Goal: Task Accomplishment & Management: Use online tool/utility

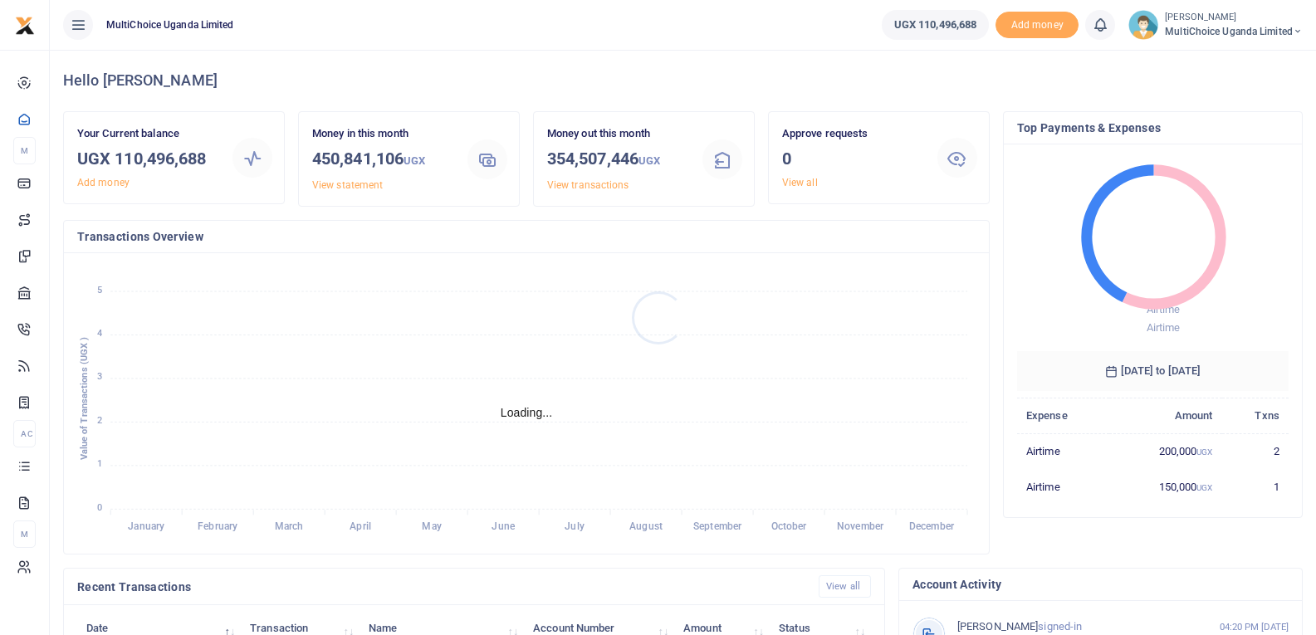
scroll to position [13, 13]
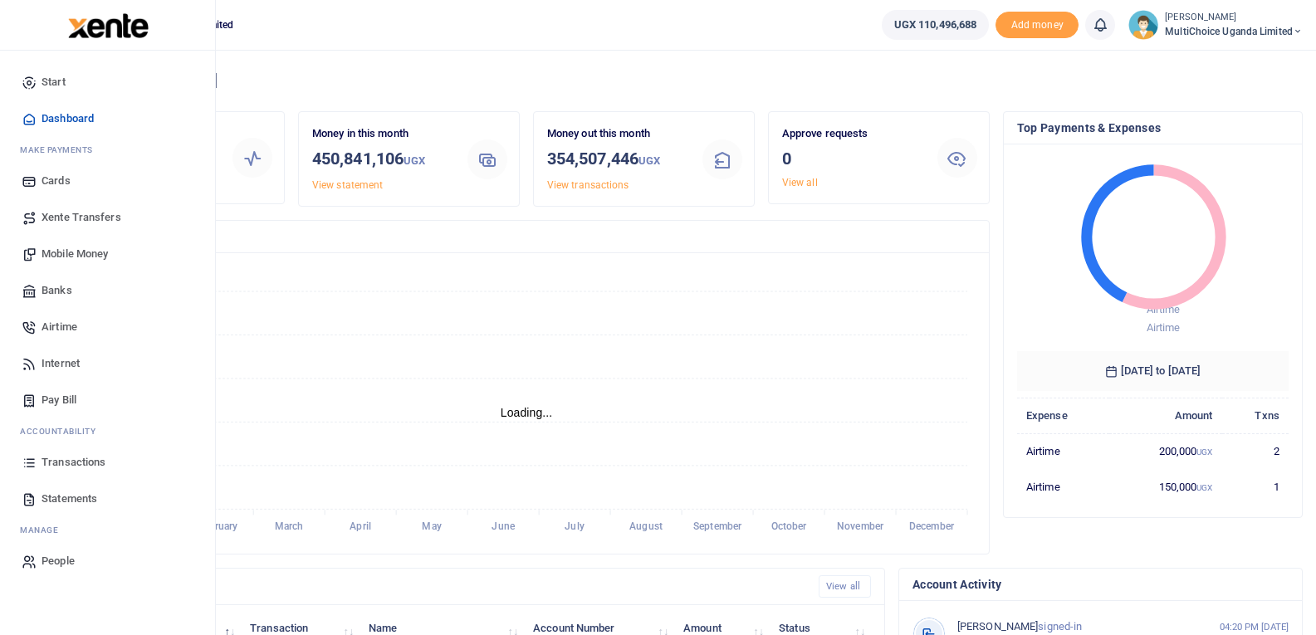
click at [42, 460] on span "Transactions" at bounding box center [74, 462] width 64 height 17
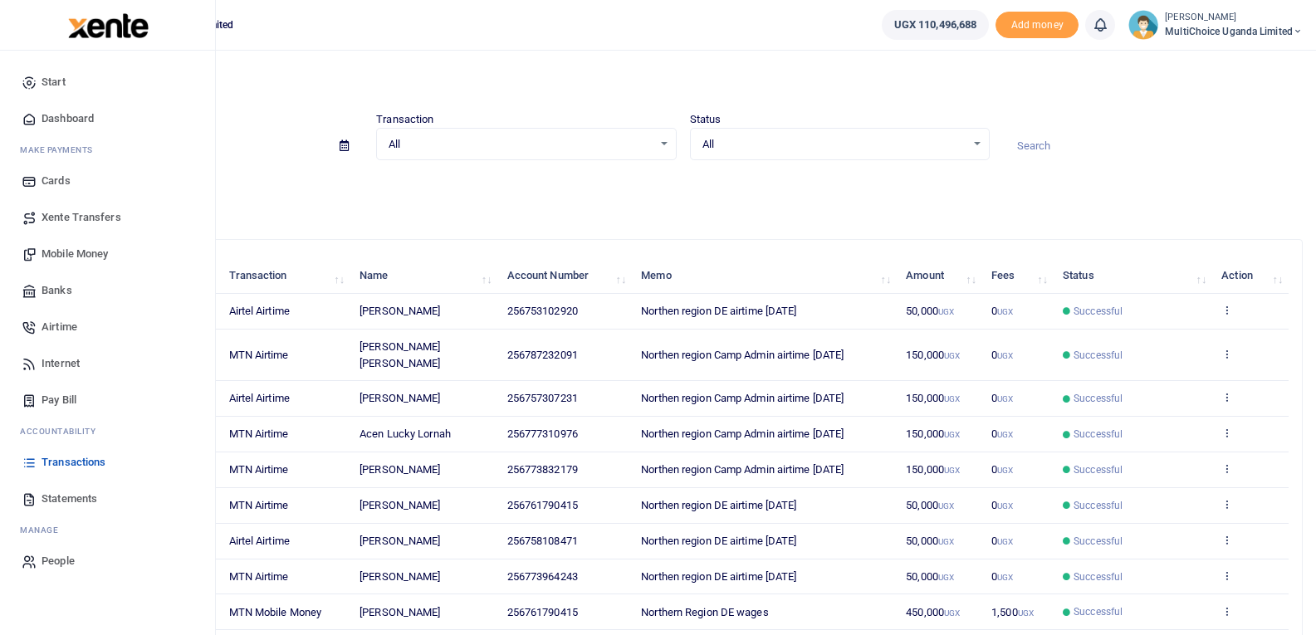
click at [83, 245] on link "Mobile Money" at bounding box center [107, 254] width 189 height 37
click at [77, 262] on span "Mobile Money" at bounding box center [75, 254] width 66 height 17
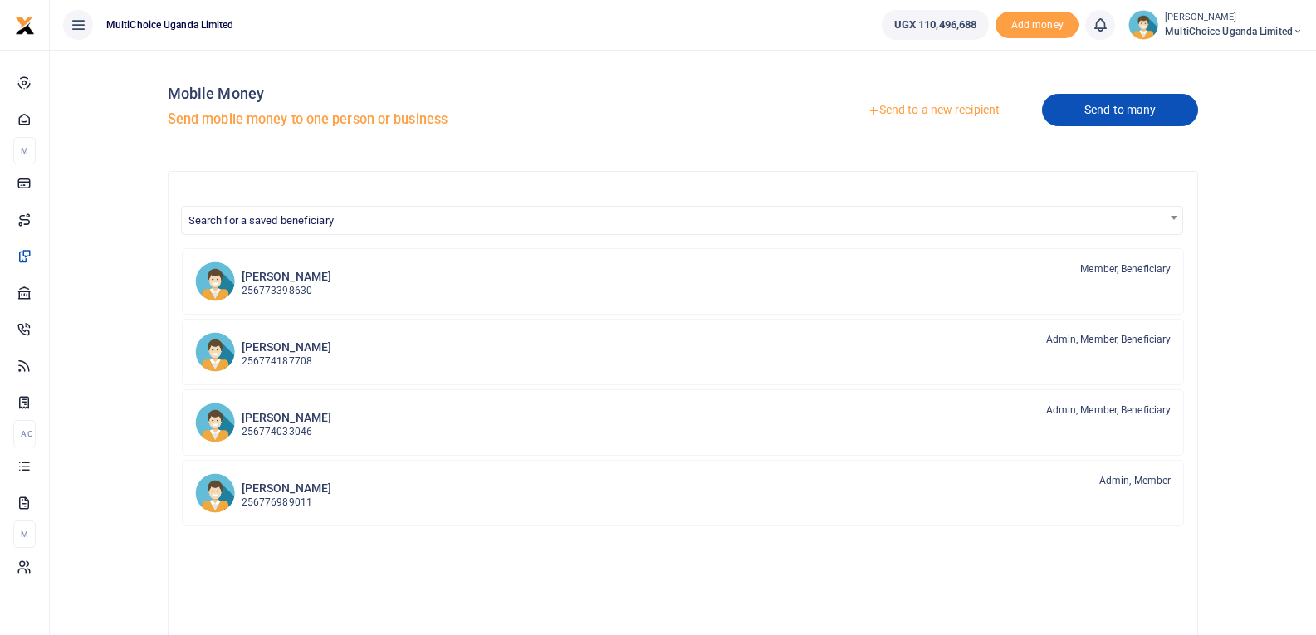
click at [1133, 119] on link "Send to many" at bounding box center [1120, 110] width 156 height 32
click at [1140, 120] on link "Send to many" at bounding box center [1120, 110] width 156 height 32
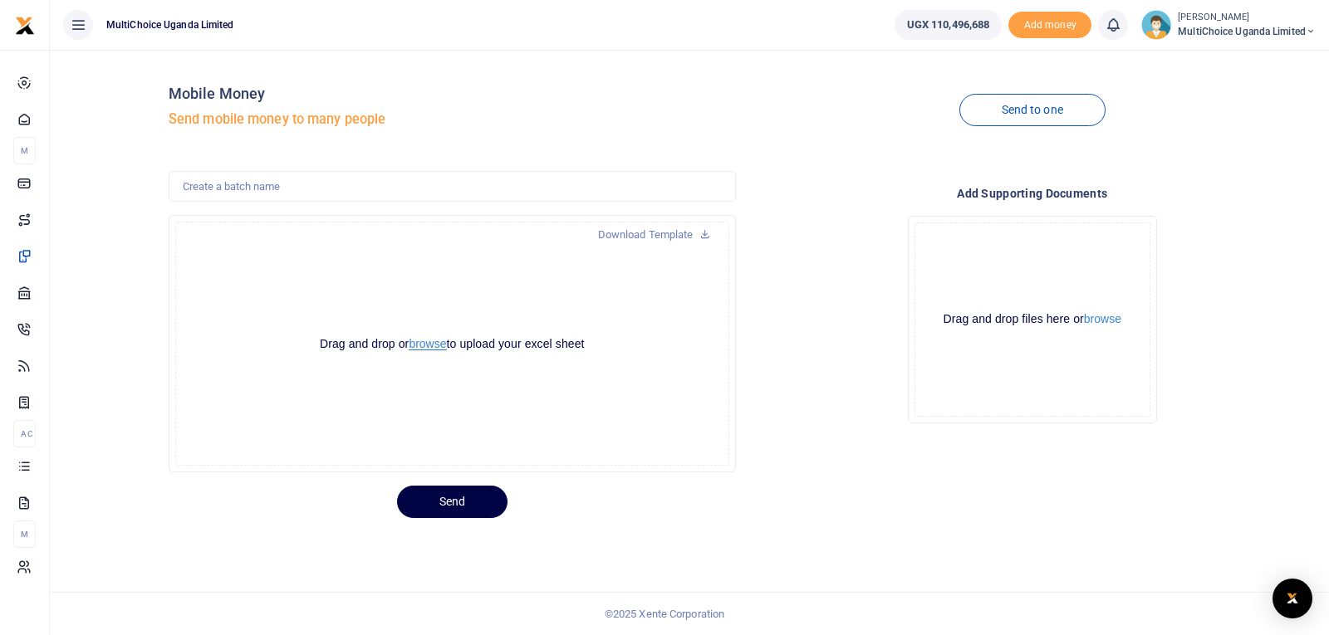
click at [440, 341] on button "browse" at bounding box center [427, 344] width 37 height 12
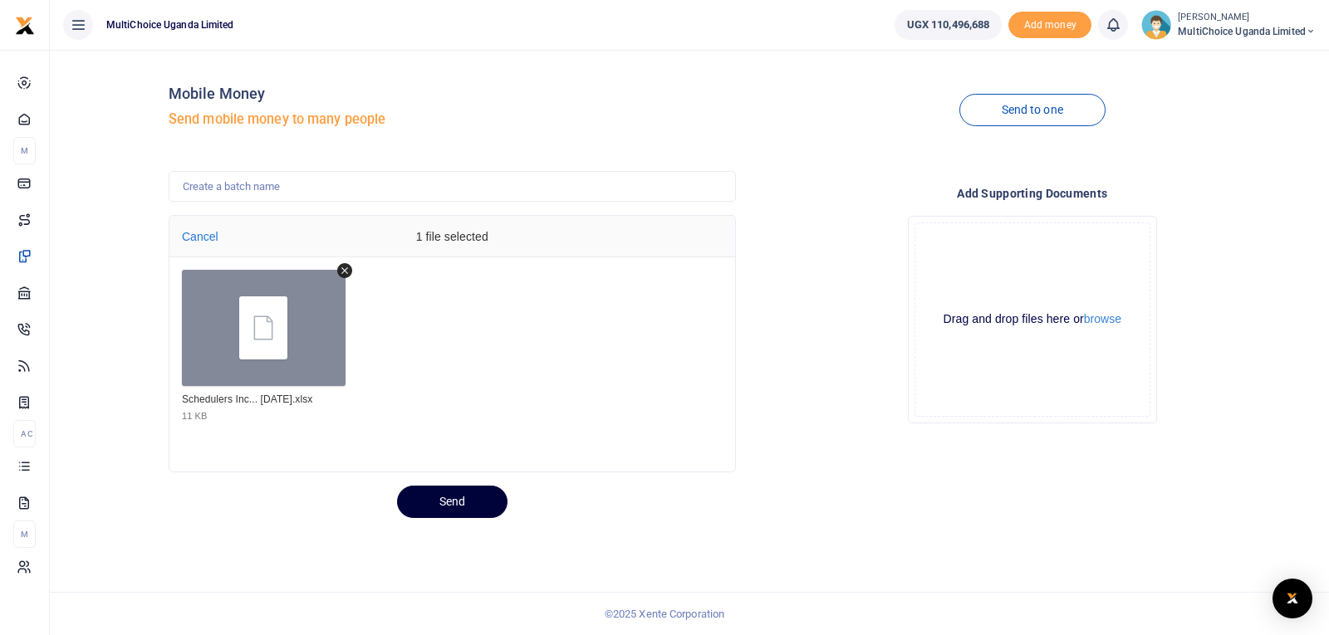
click at [465, 494] on button "Send" at bounding box center [452, 502] width 110 height 32
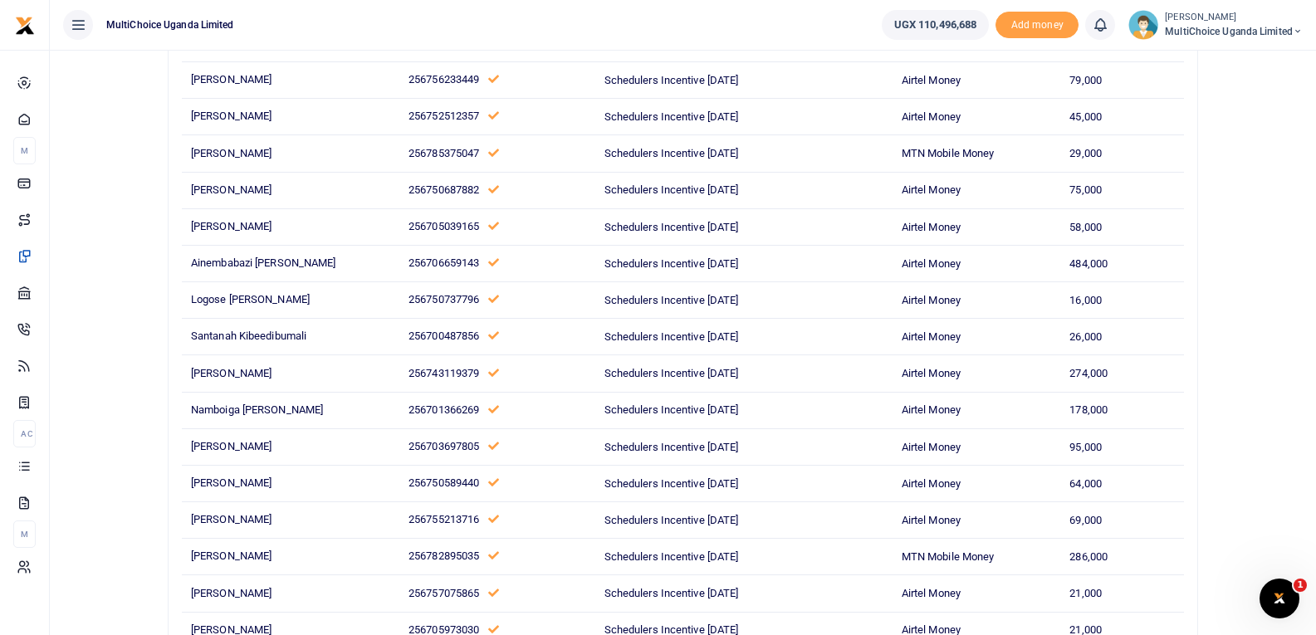
scroll to position [1540, 0]
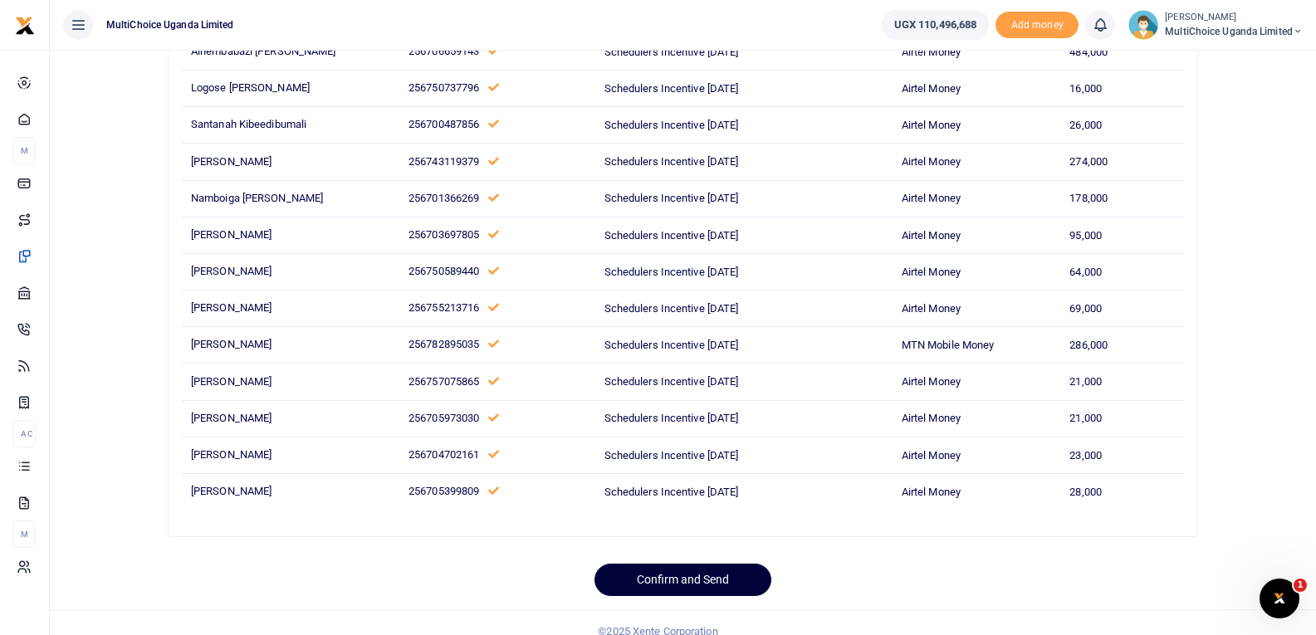
click at [739, 564] on button "Confirm and Send" at bounding box center [683, 580] width 177 height 32
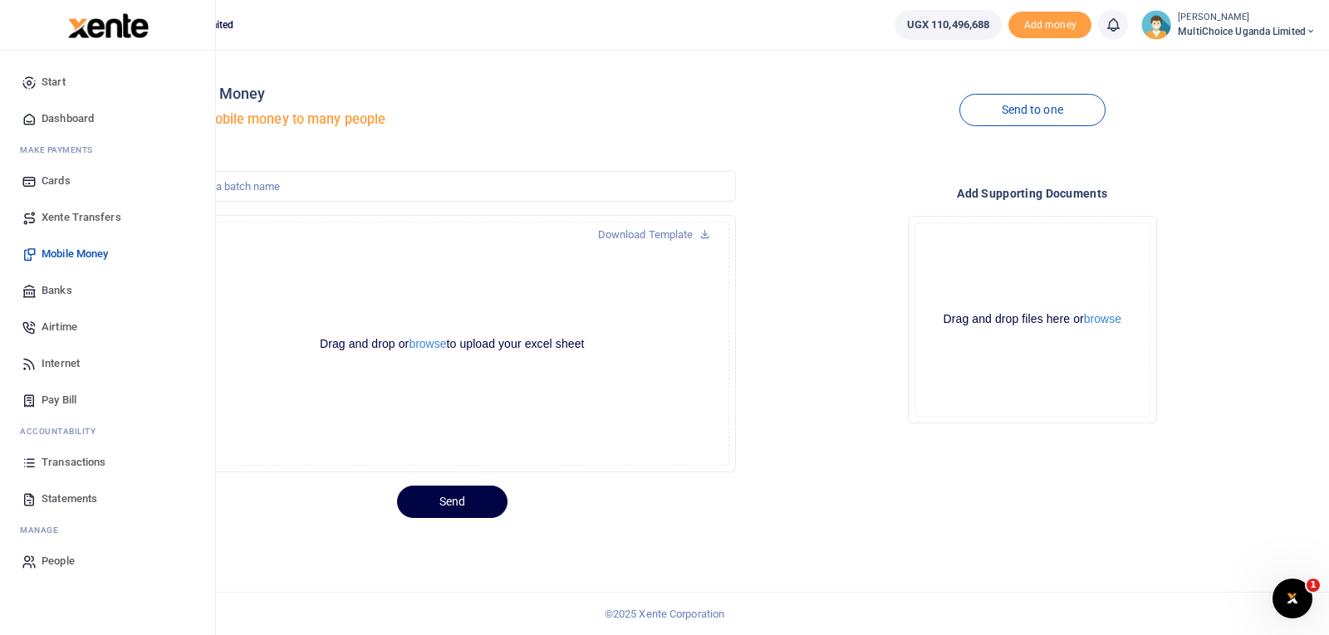
click at [47, 465] on span "Transactions" at bounding box center [74, 462] width 64 height 17
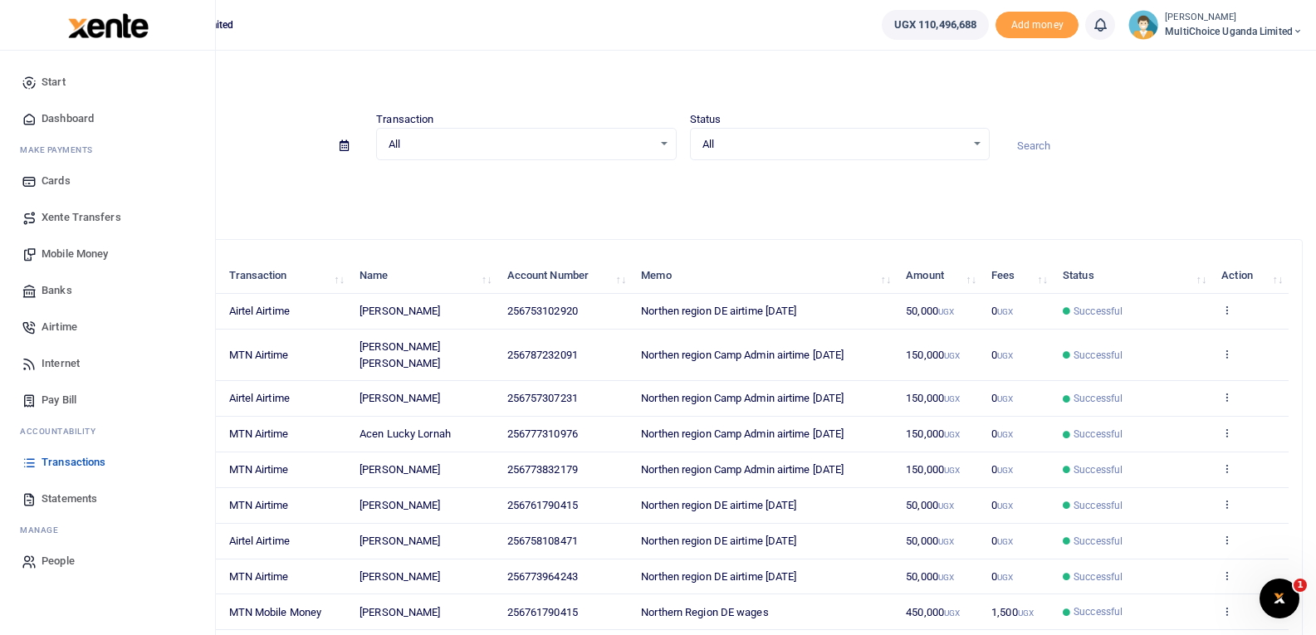
click at [61, 463] on span "Transactions" at bounding box center [74, 462] width 64 height 17
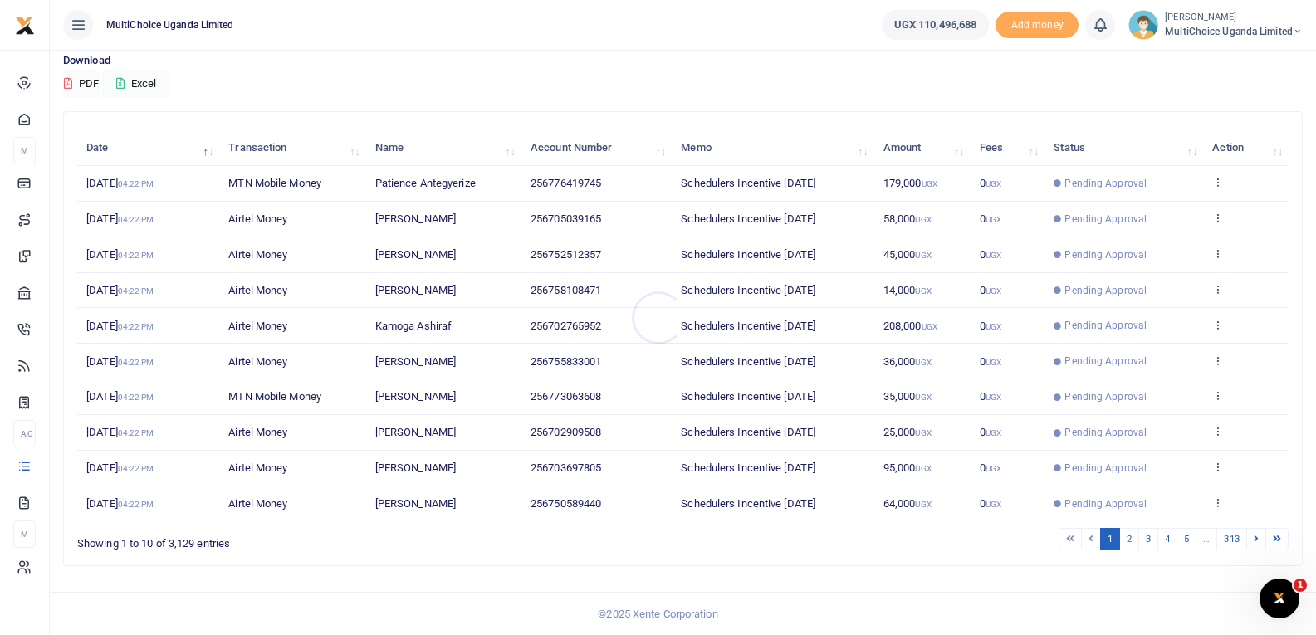
scroll to position [129, 0]
click at [1192, 539] on link "5" at bounding box center [1187, 538] width 20 height 22
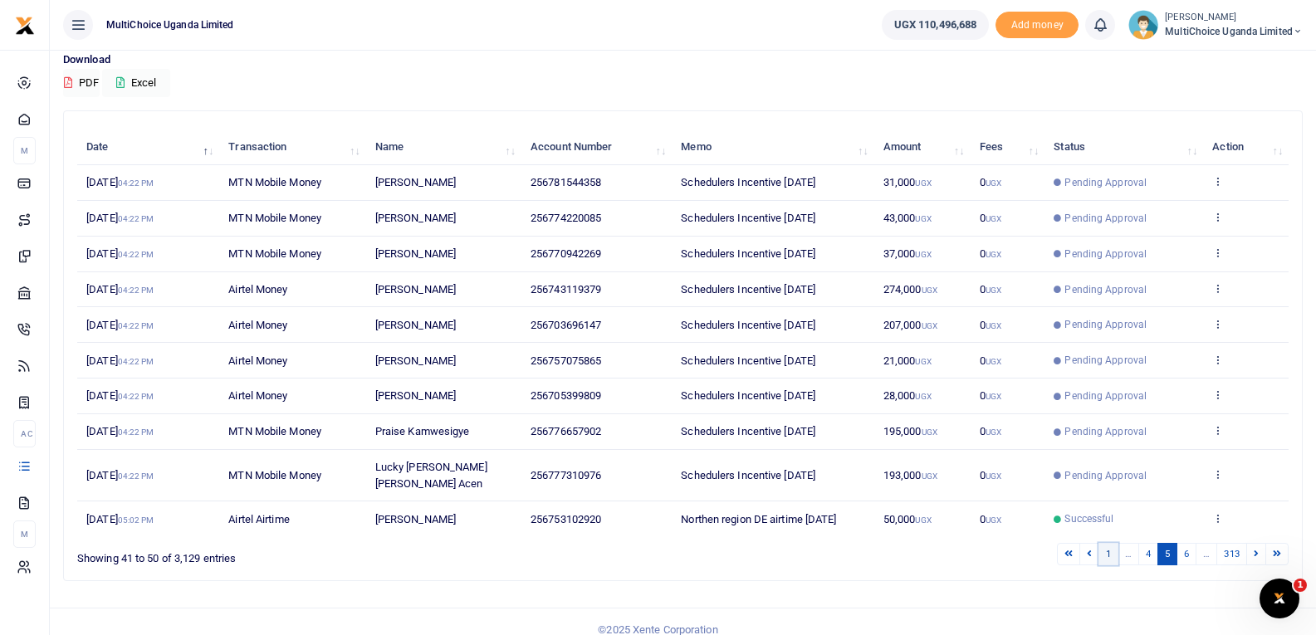
click at [1111, 543] on link "1" at bounding box center [1109, 554] width 20 height 22
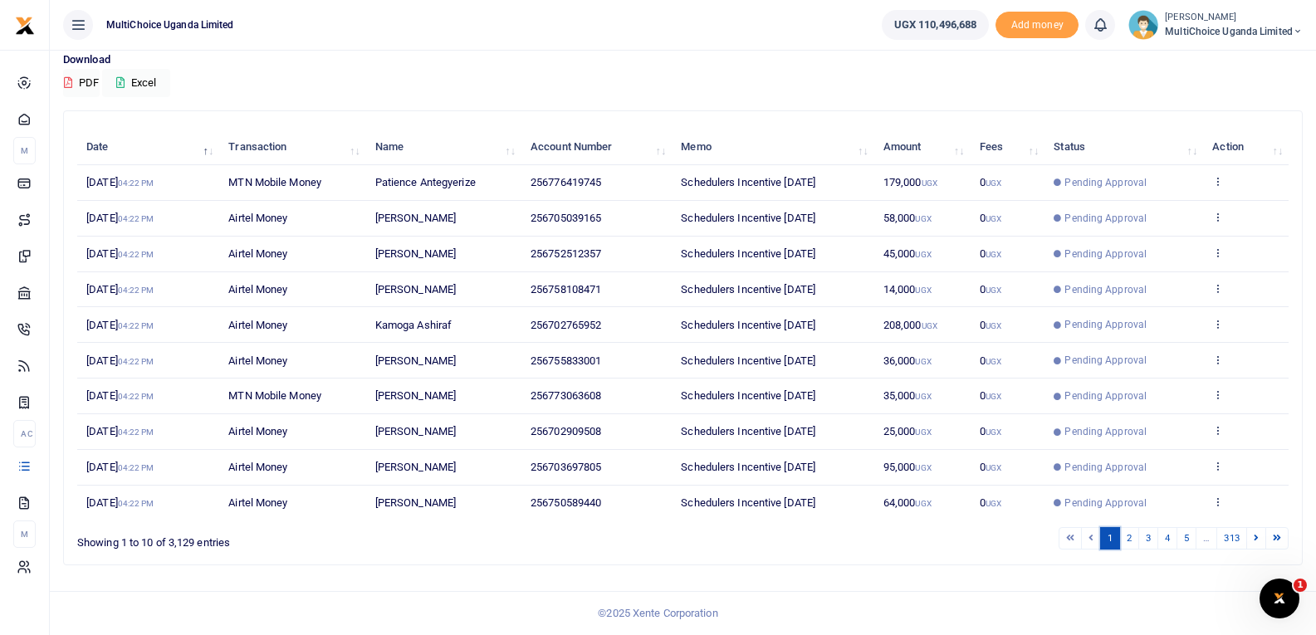
scroll to position [0, 0]
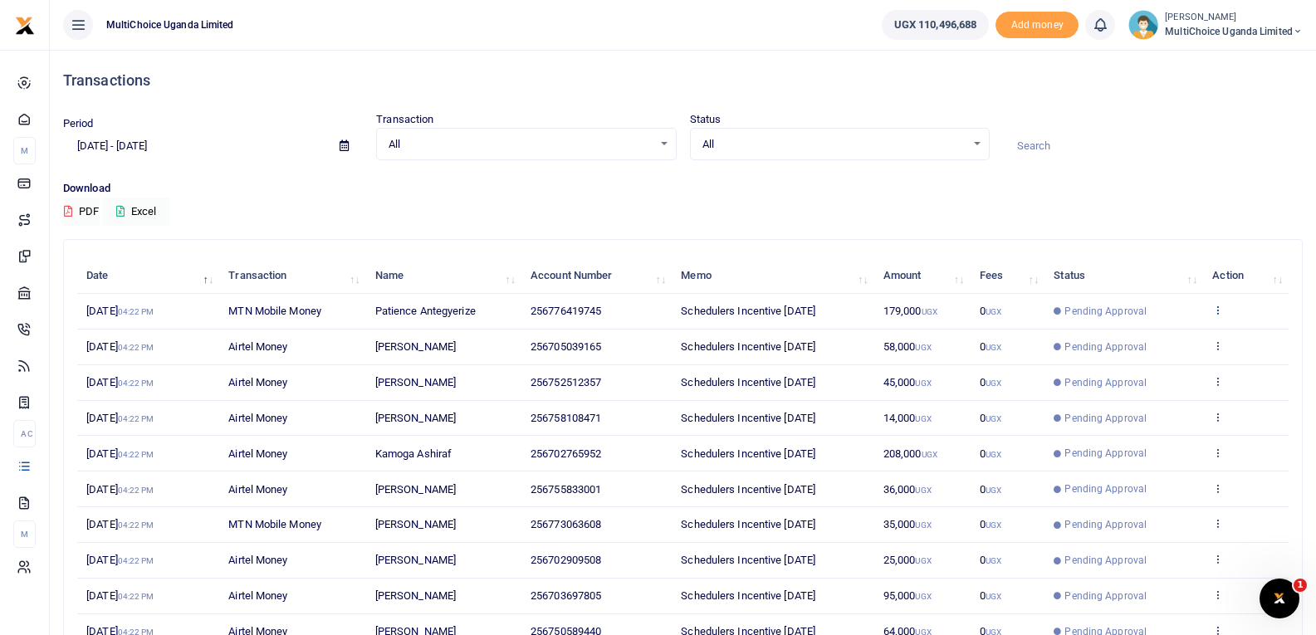
click at [1218, 315] on icon at bounding box center [1217, 310] width 11 height 12
click at [1184, 344] on link "View details" at bounding box center [1157, 337] width 131 height 23
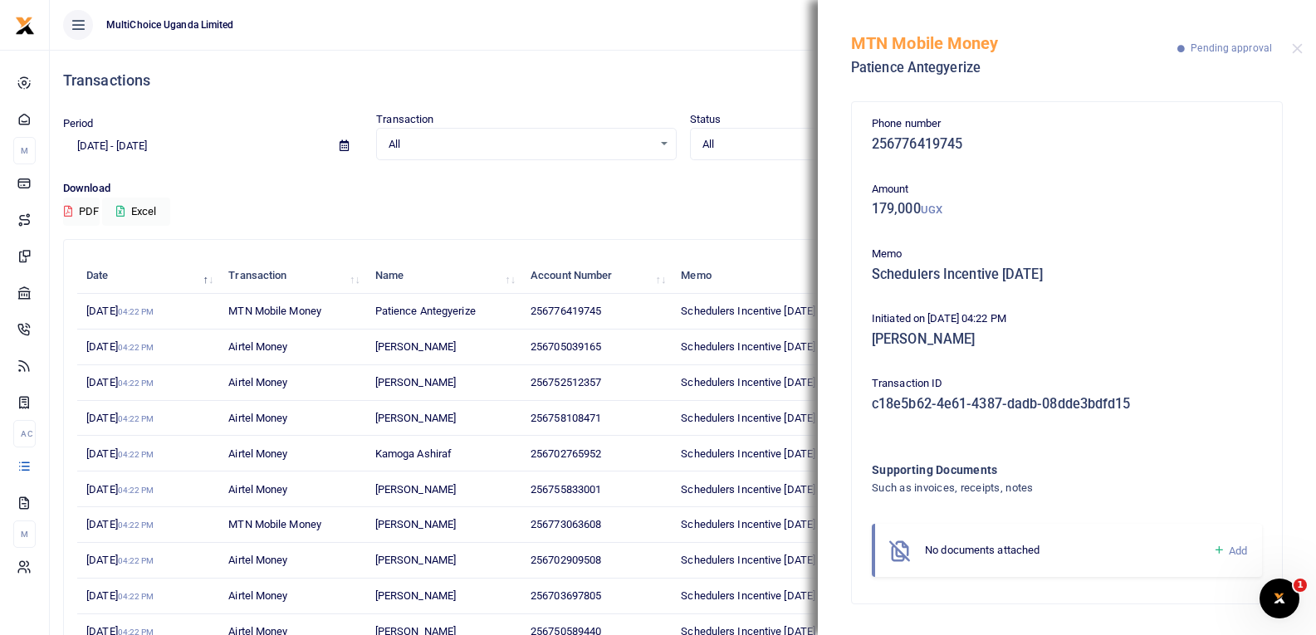
click at [1230, 548] on span "Add" at bounding box center [1238, 551] width 18 height 12
click at [1217, 549] on icon at bounding box center [1219, 550] width 12 height 15
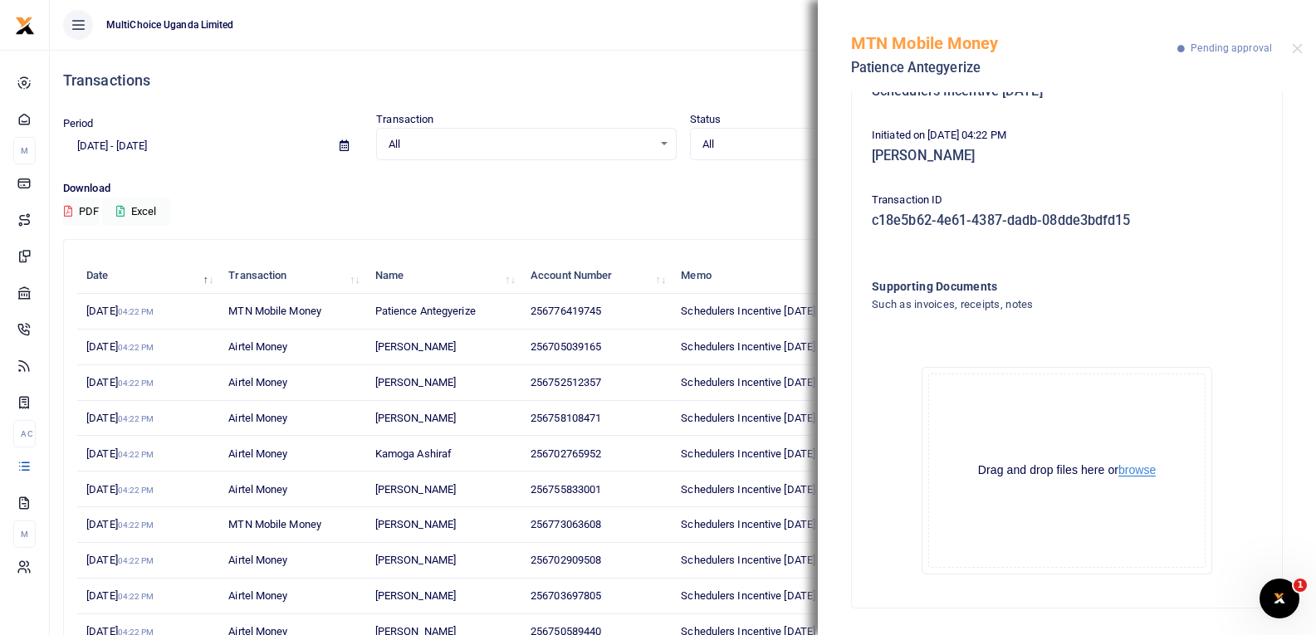
click at [1138, 469] on button "browse" at bounding box center [1137, 470] width 37 height 12
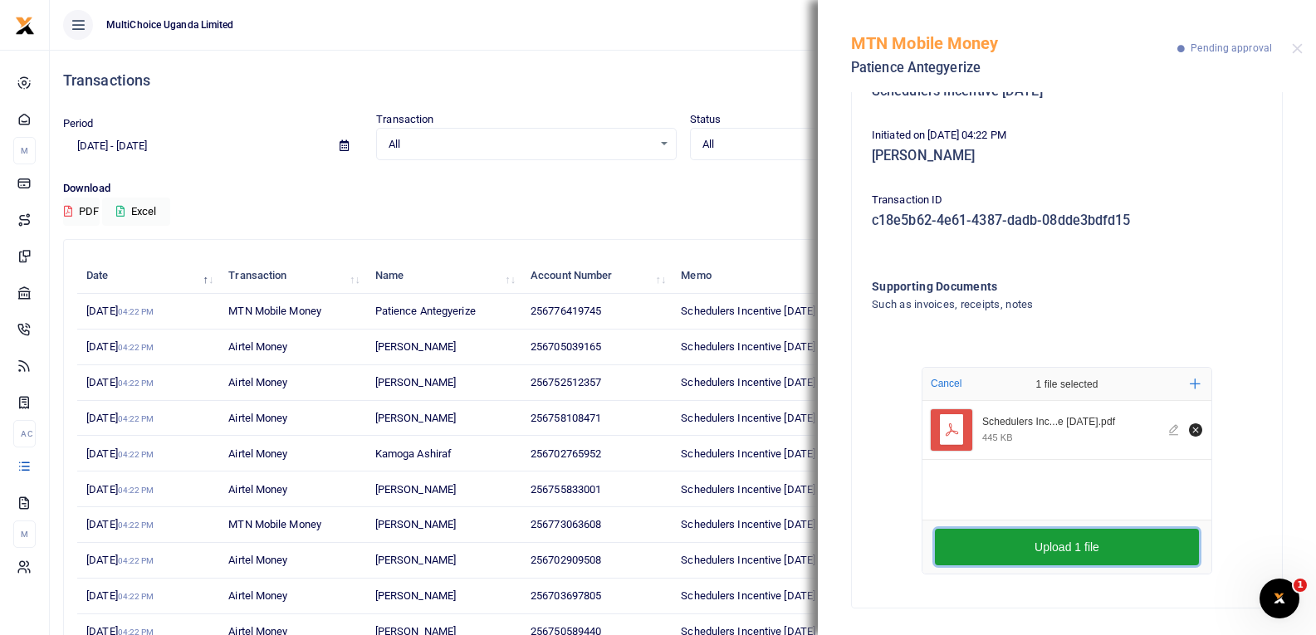
click at [1074, 555] on button "Upload 1 file" at bounding box center [1067, 547] width 264 height 37
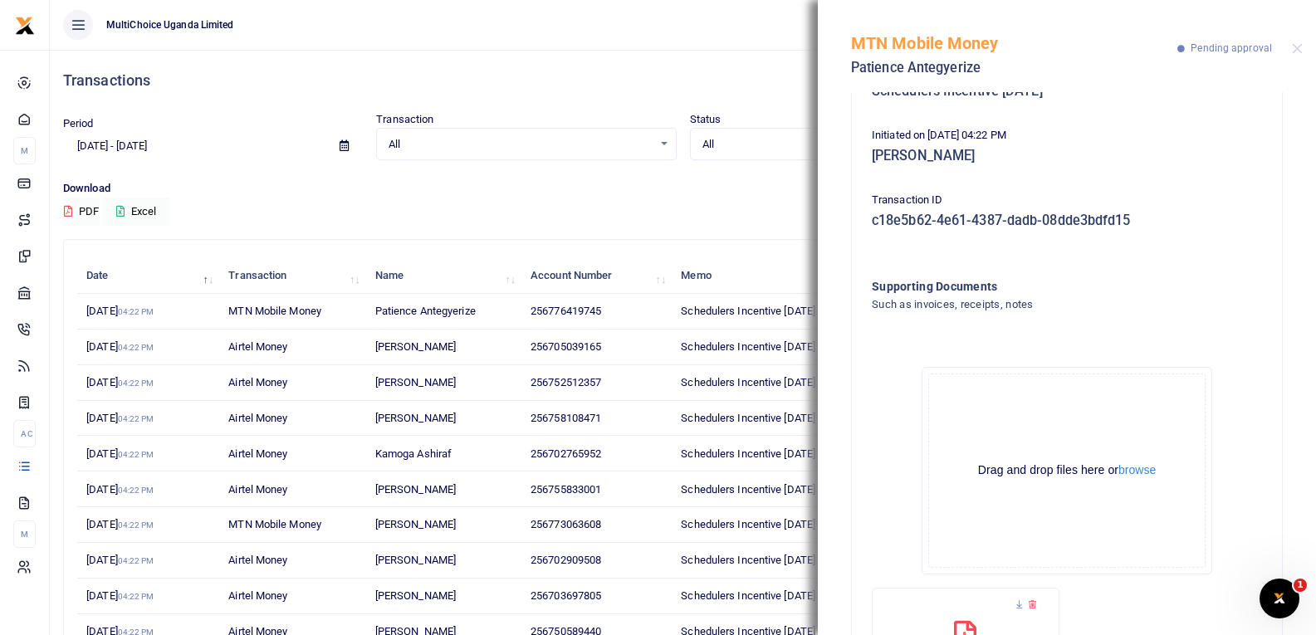
click at [615, 207] on div "Download PDF Excel" at bounding box center [683, 203] width 1240 height 46
drag, startPoint x: 683, startPoint y: 213, endPoint x: 1216, endPoint y: 90, distance: 546.5
click at [685, 213] on div "Download PDF Excel" at bounding box center [683, 203] width 1240 height 46
drag, startPoint x: 1299, startPoint y: 48, endPoint x: 1254, endPoint y: 107, distance: 74.1
click at [1296, 47] on button "Close" at bounding box center [1297, 48] width 11 height 11
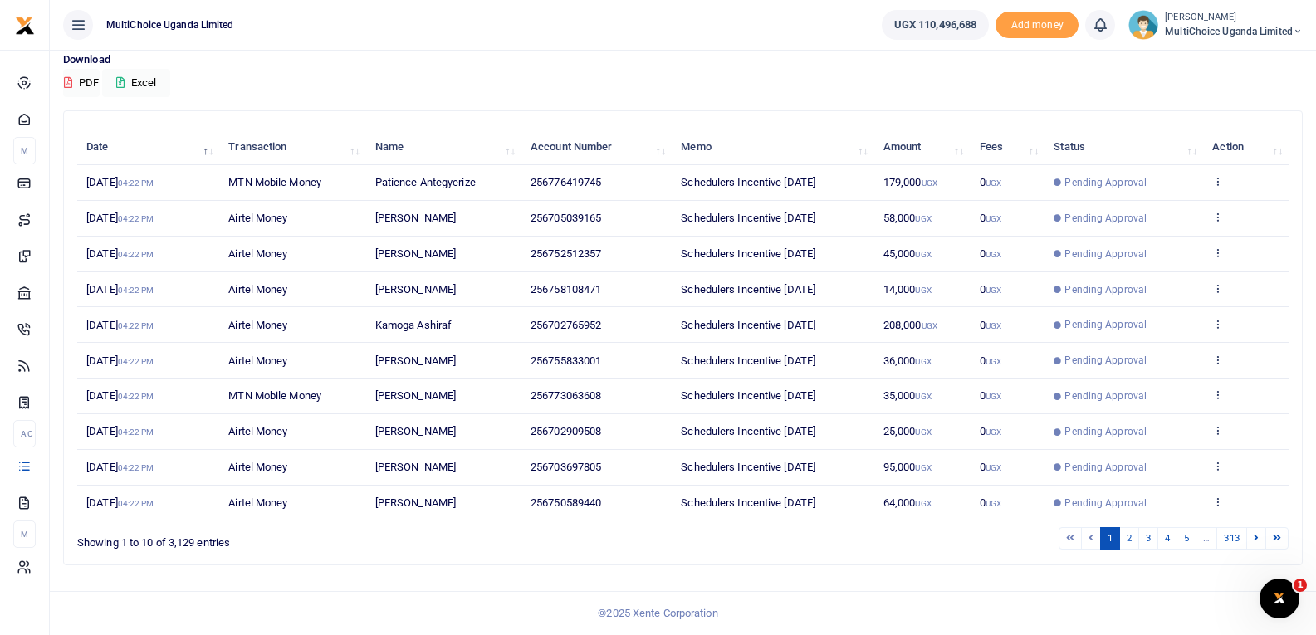
scroll to position [0, 0]
